Goal: Information Seeking & Learning: Find specific page/section

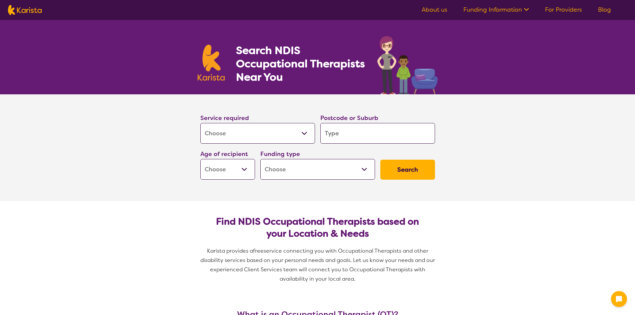
select select "[MEDICAL_DATA]"
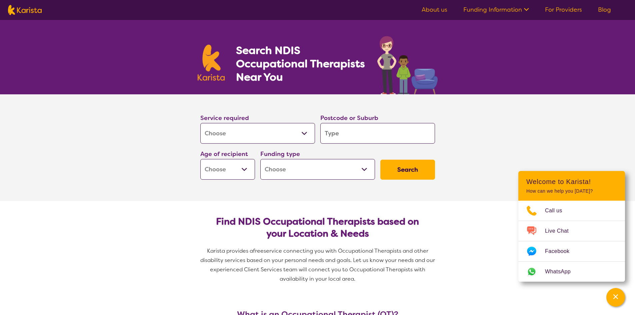
select select "Behaviour support"
click at [200, 123] on select "Allied Health Assistant Assessment ([MEDICAL_DATA] or [MEDICAL_DATA]) Behaviour…" at bounding box center [257, 133] width 115 height 21
select select "NDIS"
select select "Behaviour support"
select select "NDIS"
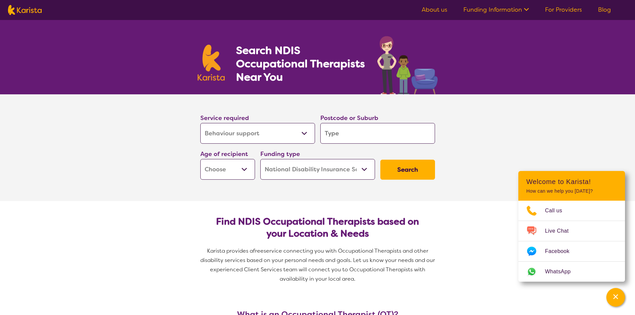
click at [347, 135] on input "search" at bounding box center [377, 133] width 115 height 21
type input "5075"
click at [245, 168] on select "Early Childhood - 0 to 9 Child - 10 to 11 Adolescent - 12 to 17 Adult - 18 to 6…" at bounding box center [227, 169] width 55 height 21
select select "CH"
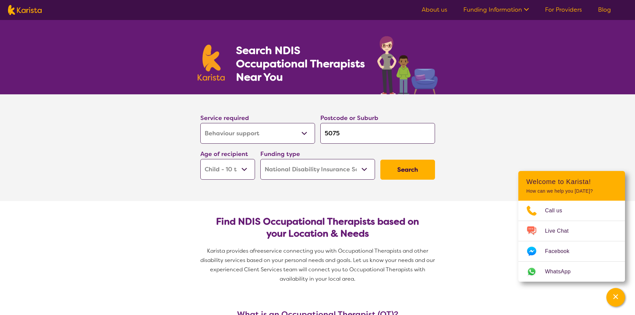
click at [200, 159] on select "Early Childhood - 0 to 9 Child - 10 to 11 Adolescent - 12 to 17 Adult - 18 to 6…" at bounding box center [227, 169] width 55 height 21
select select "CH"
click at [316, 169] on select "Home Care Package (HCP) National Disability Insurance Scheme (NDIS) I don't know" at bounding box center [317, 169] width 115 height 21
select select "i-don-t-know"
click at [260, 159] on select "Home Care Package (HCP) National Disability Insurance Scheme (NDIS) I don't know" at bounding box center [317, 169] width 115 height 21
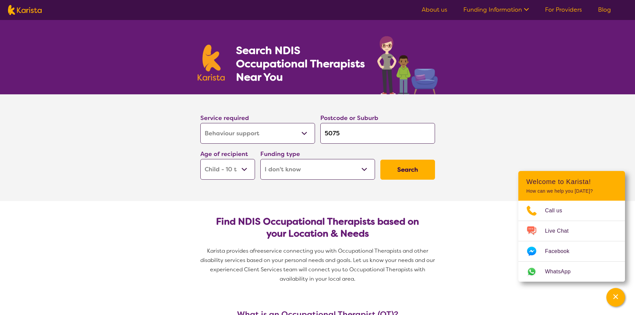
select select "i-don-t-know"
click at [406, 170] on button "Search" at bounding box center [407, 170] width 55 height 20
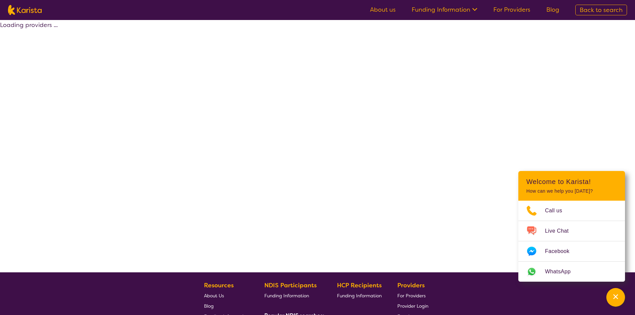
select select "Behaviour support"
select select "CH"
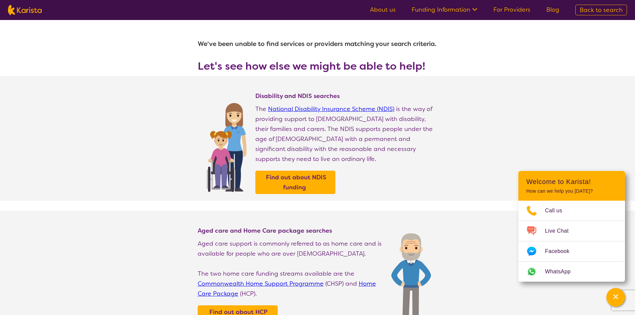
select select "[MEDICAL_DATA]"
select select "CH"
select select "NDIS"
select select "[MEDICAL_DATA]"
select select "CH"
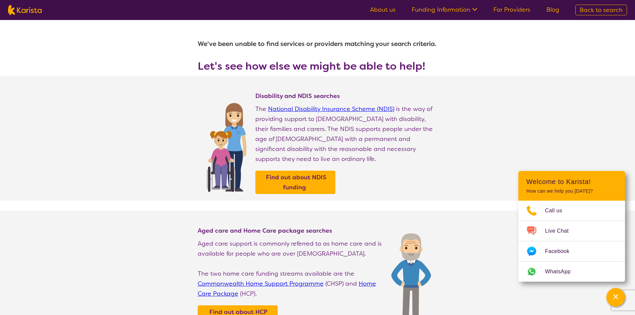
select select "NDIS"
